Goal: Transaction & Acquisition: Download file/media

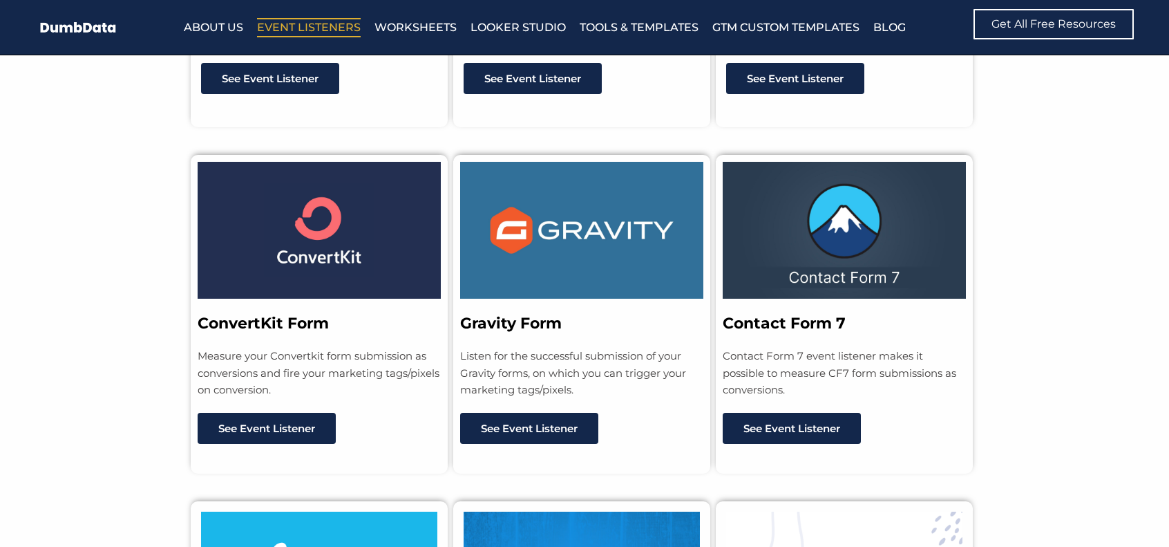
scroll to position [2073, 0]
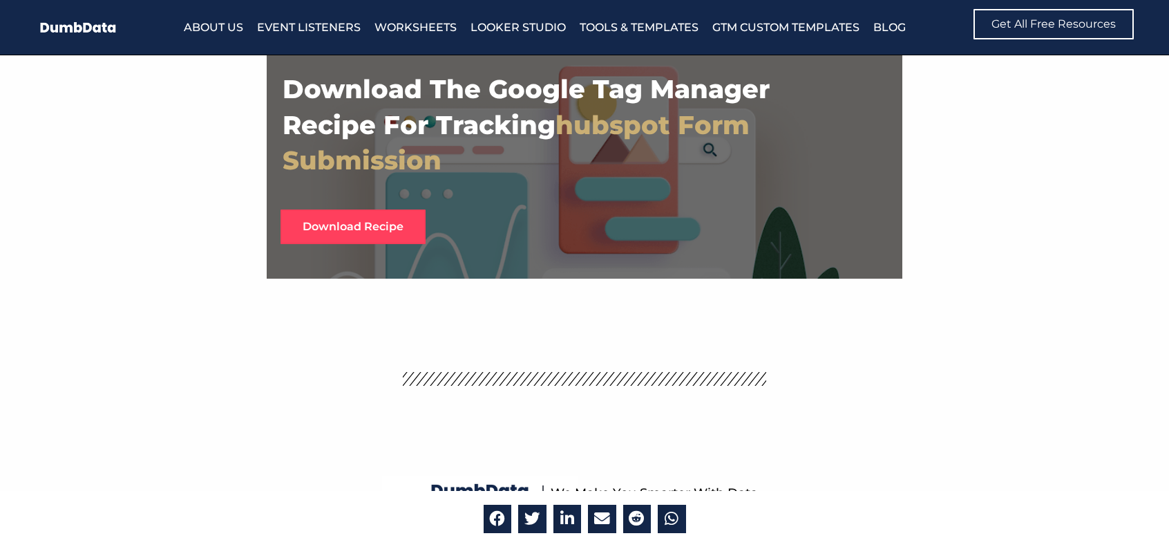
scroll to position [2695, 0]
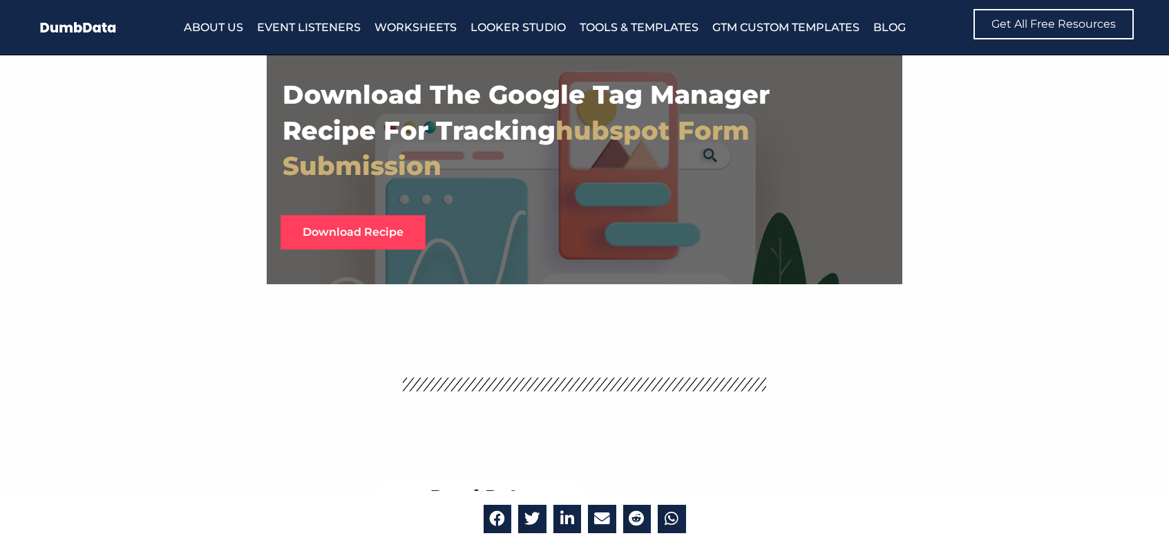
click at [344, 243] on link "download recipe" at bounding box center [353, 232] width 145 height 35
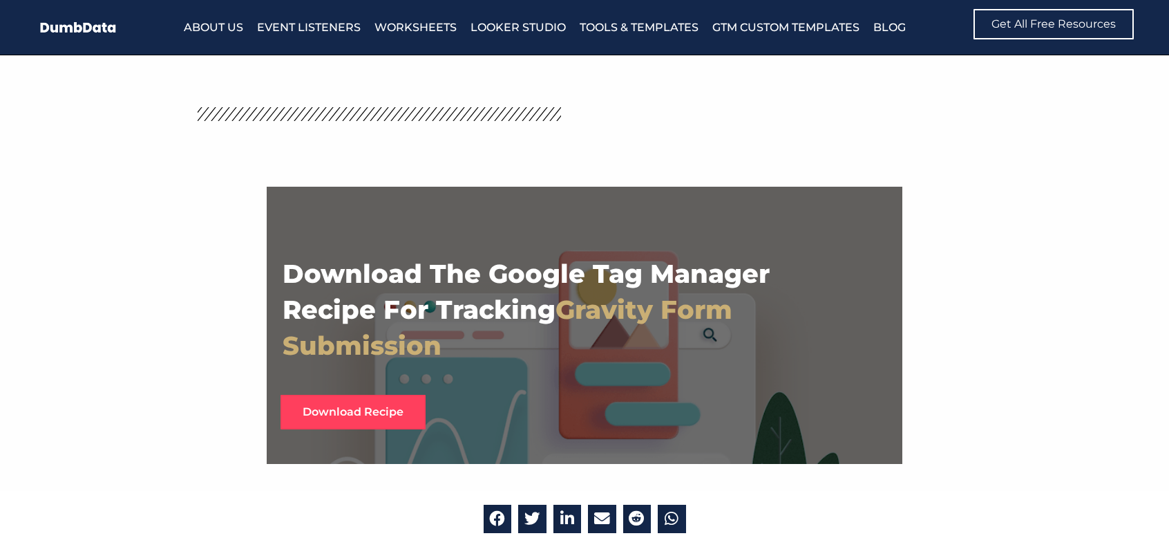
scroll to position [2418, 0]
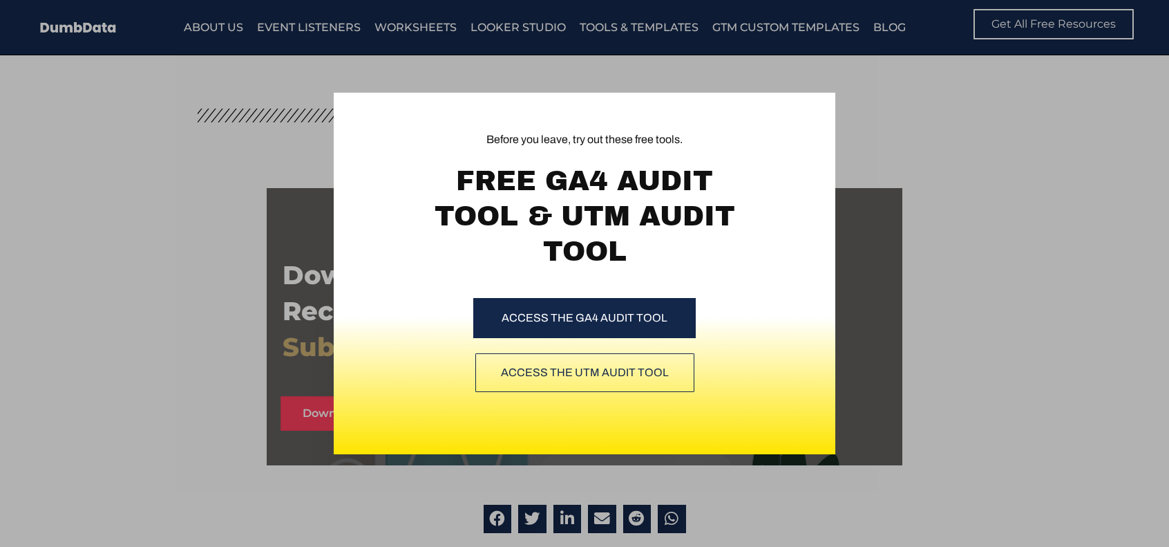
click at [931, 129] on div "Before you leave, try out these free tools. FREE GA4 AUDIT TOOL & UTM AUDIT TOO…" at bounding box center [584, 273] width 1169 height 547
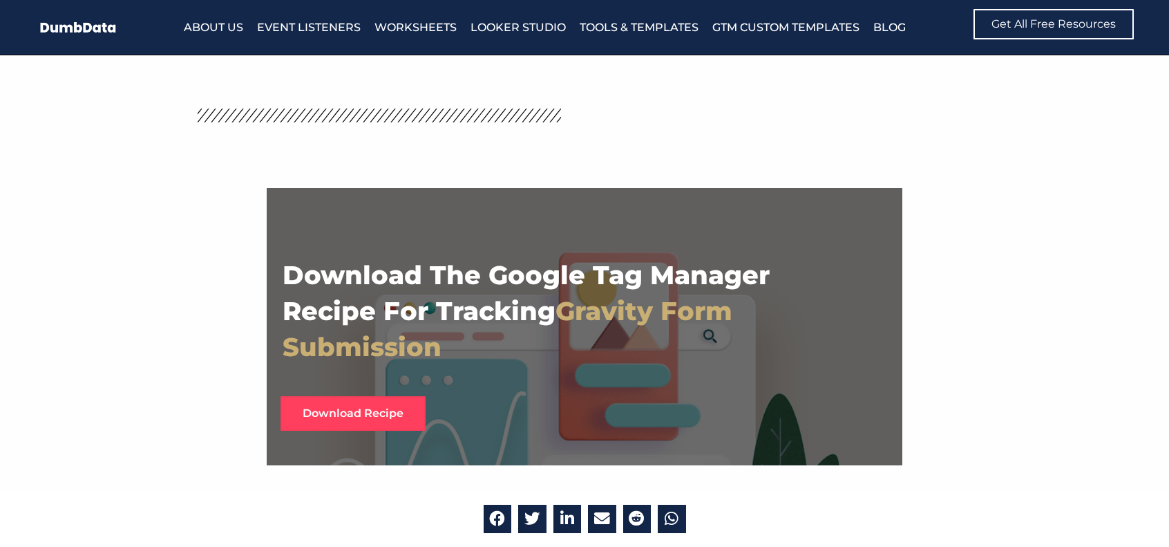
click at [370, 419] on span "download recipe" at bounding box center [353, 413] width 101 height 11
